Goal: Information Seeking & Learning: Learn about a topic

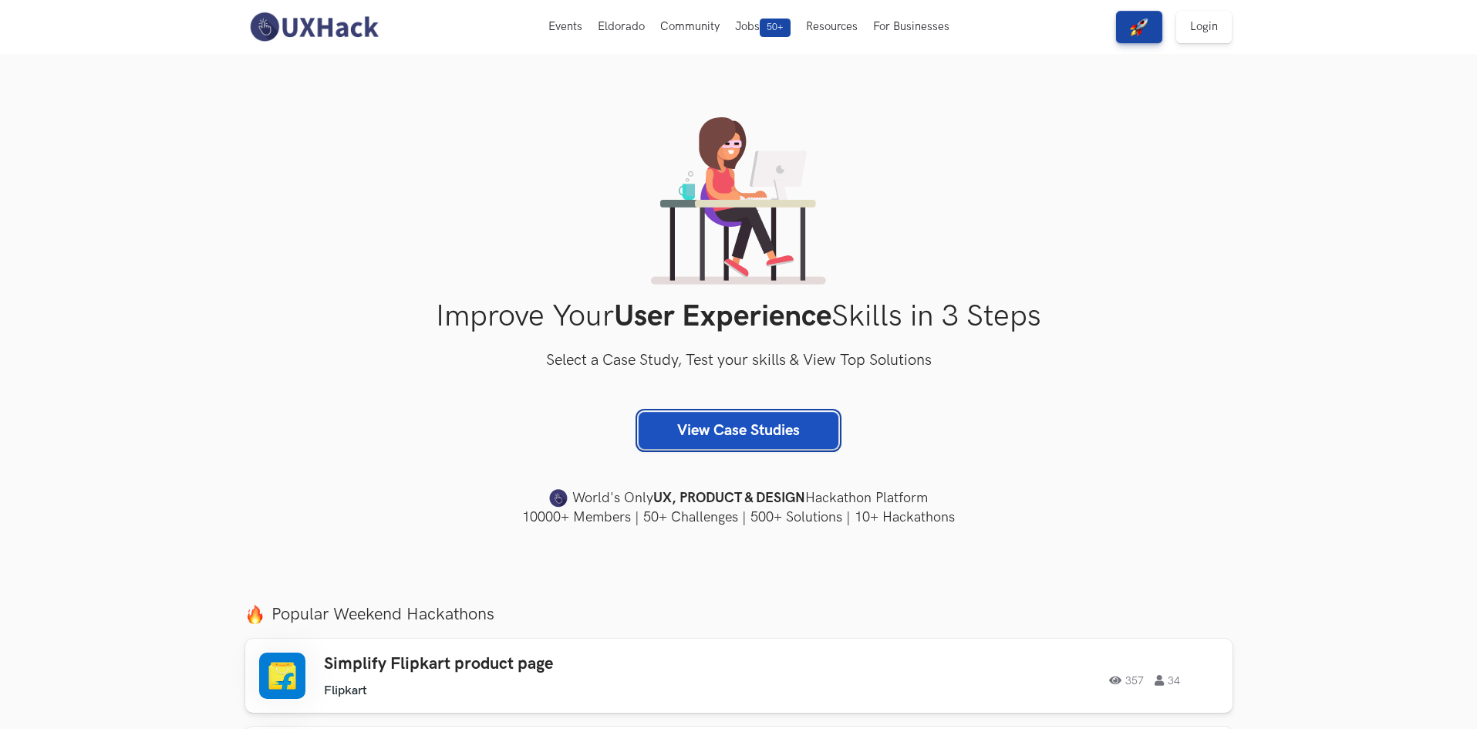
click at [713, 433] on link "View Case Studies" at bounding box center [739, 430] width 200 height 37
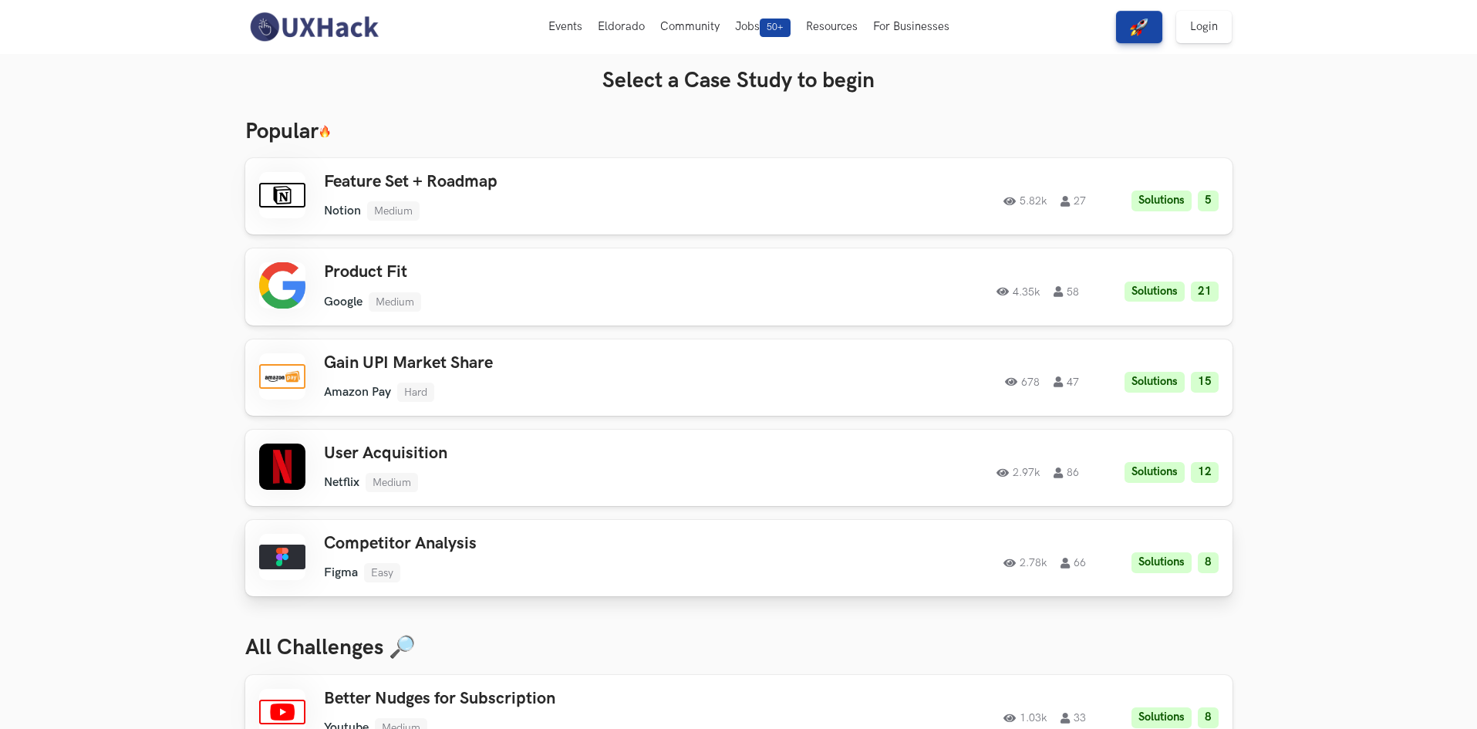
click at [577, 549] on h3 "Competitor Analysis" at bounding box center [543, 544] width 438 height 20
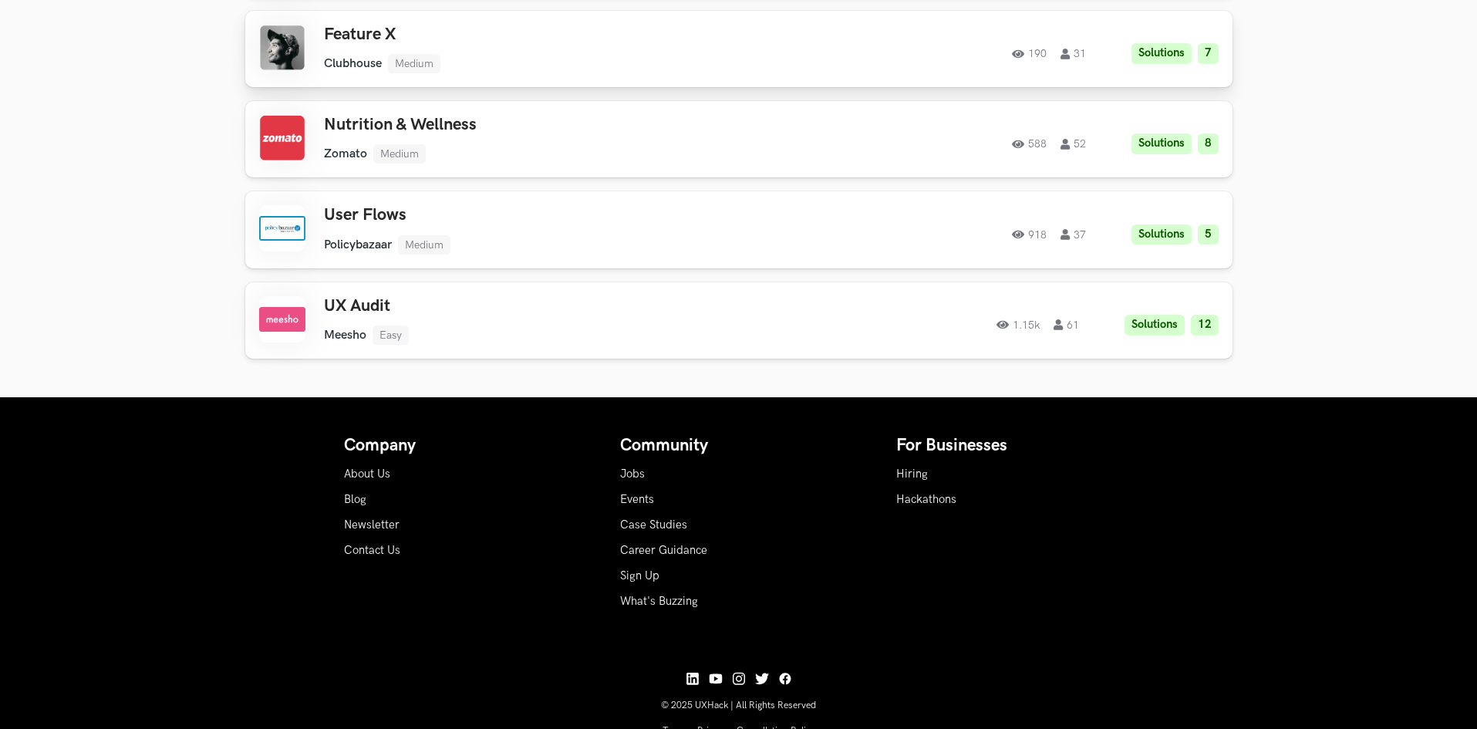
scroll to position [3477, 0]
